Goal: Task Accomplishment & Management: Use online tool/utility

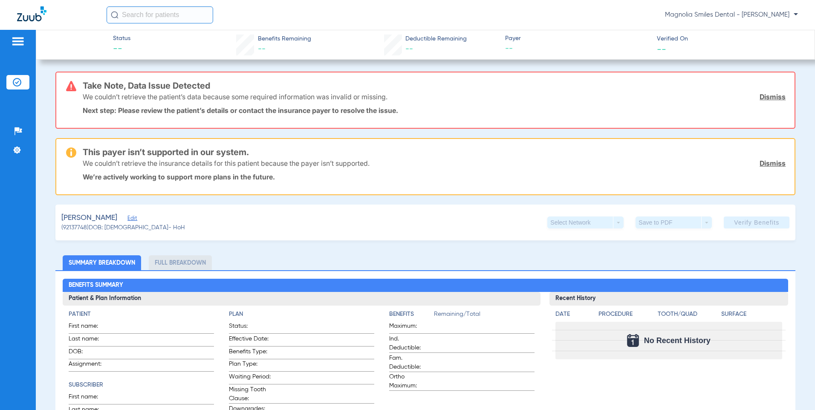
click at [20, 44] on img at bounding box center [18, 41] width 14 height 10
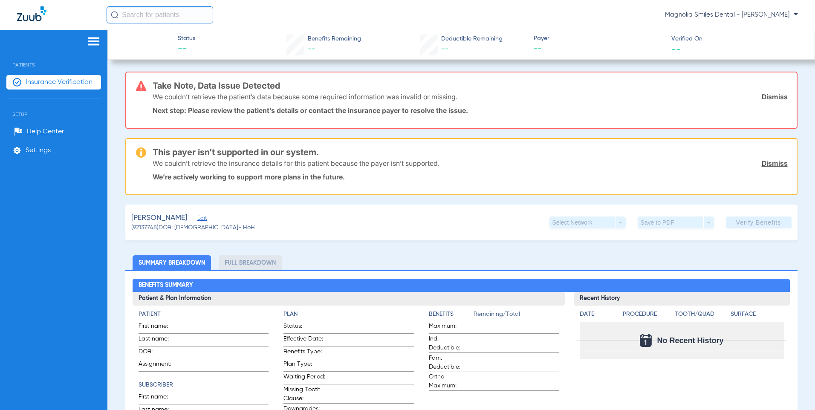
click at [31, 20] on img at bounding box center [31, 13] width 29 height 15
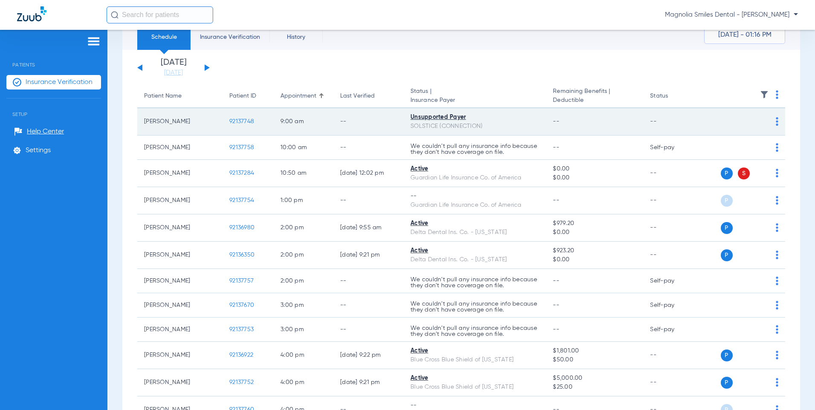
scroll to position [43, 0]
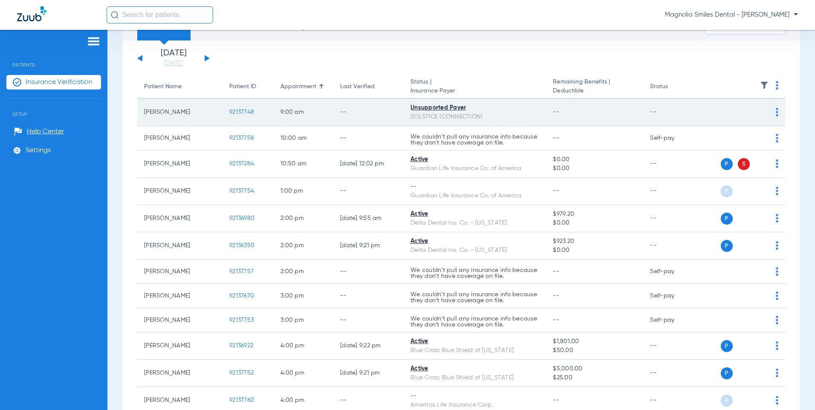
click at [235, 112] on span "92137748" at bounding box center [241, 112] width 25 height 6
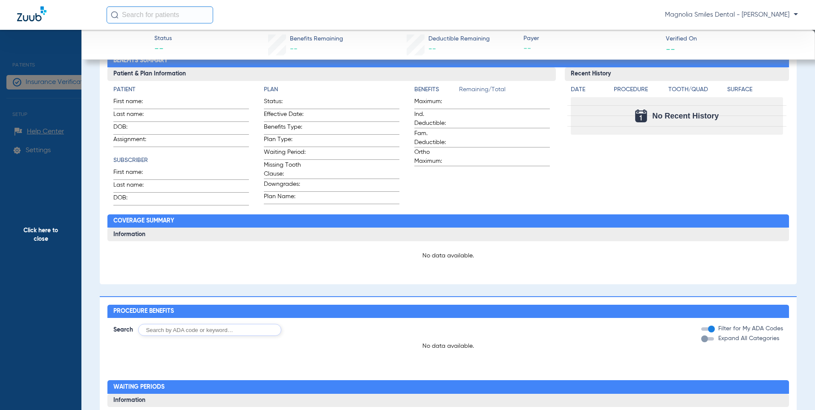
type input "[PERSON_NAME]"
type input "Jordan"
type input "[DATE]"
type input "135100048000"
type input "13501"
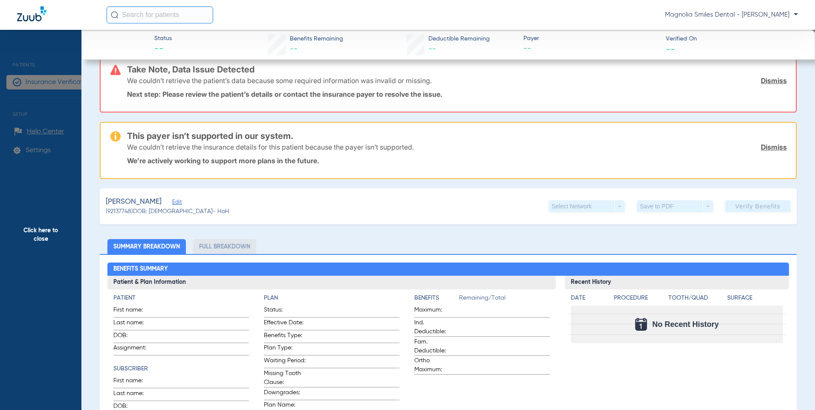
scroll to position [0, 0]
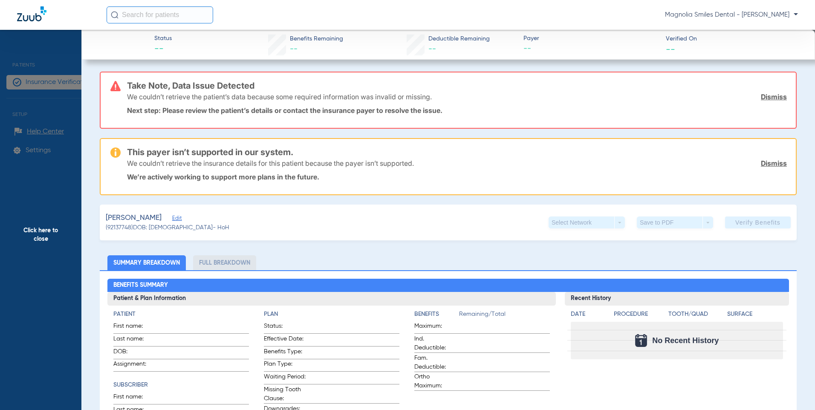
click at [174, 220] on span "Edit" at bounding box center [176, 219] width 8 height 8
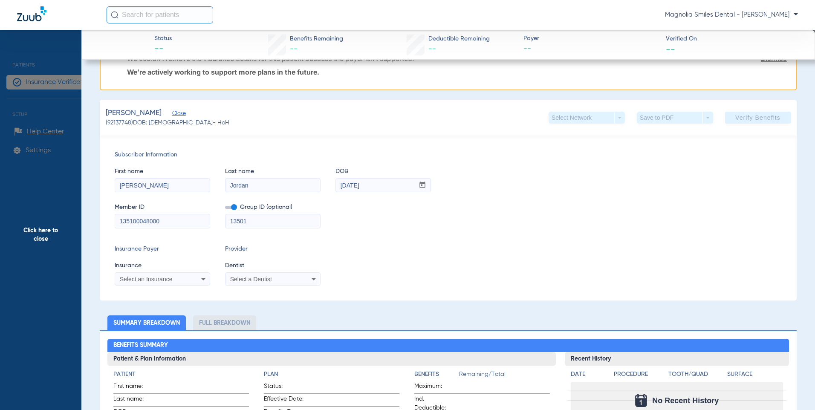
scroll to position [171, 0]
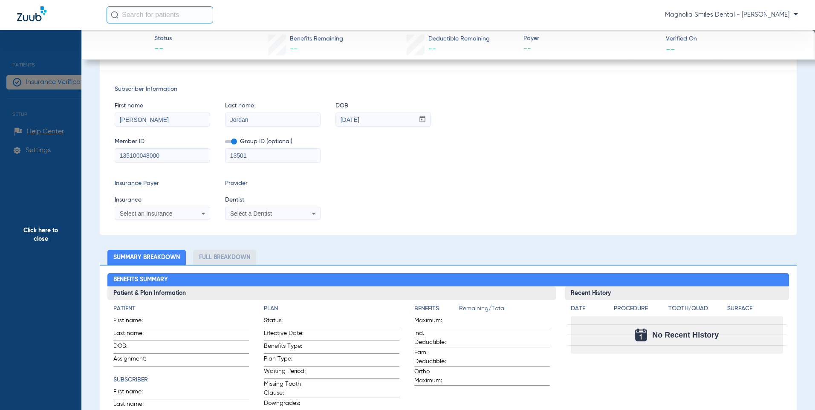
click at [440, 135] on div "Member ID 135100048000 Group ID (optional) 13501" at bounding box center [448, 146] width 667 height 33
click at [502, 154] on div "Member ID 135100048000 Group ID (optional) 13501" at bounding box center [448, 146] width 667 height 33
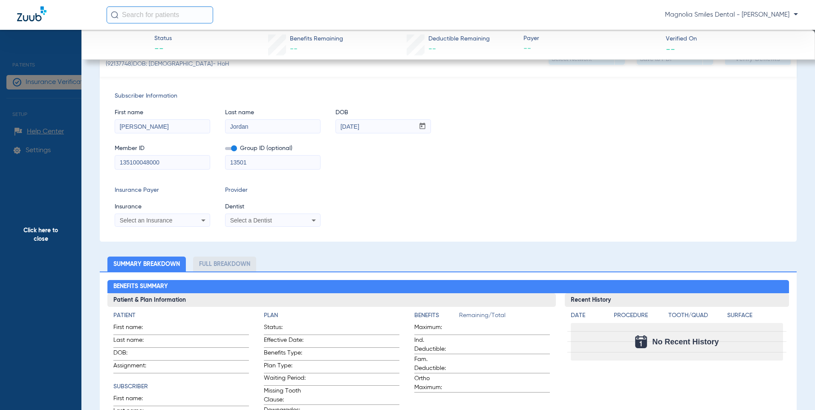
scroll to position [128, 0]
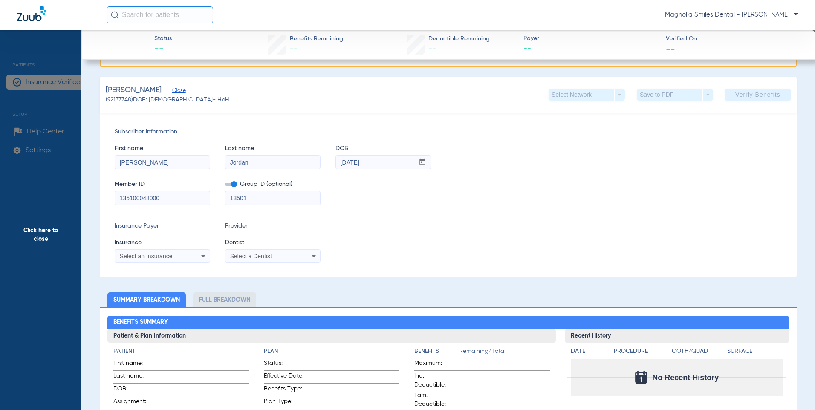
click at [297, 257] on div "Select a Dentist" at bounding box center [264, 256] width 69 height 6
click at [275, 267] on input "dropdown search" at bounding box center [297, 269] width 143 height 17
type input "n"
type input "p"
click at [565, 208] on div at bounding box center [407, 205] width 815 height 410
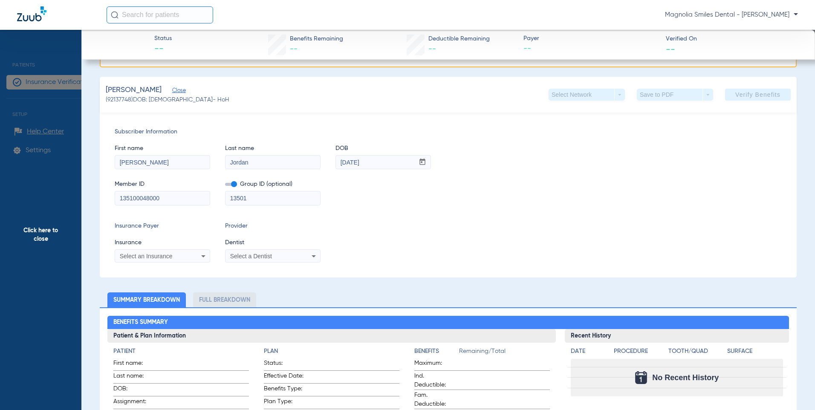
click at [649, 14] on div "Magnolia Smiles Dental - [PERSON_NAME]" at bounding box center [453, 14] width 692 height 17
